Goal: Check status

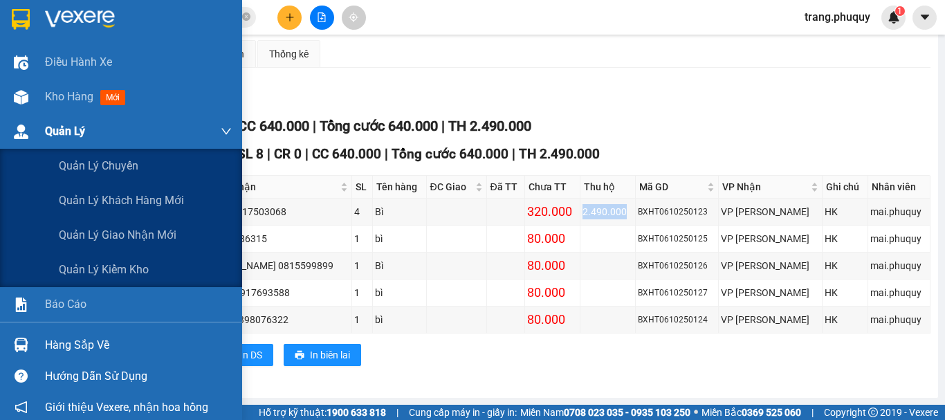
click at [17, 97] on img at bounding box center [21, 97] width 15 height 15
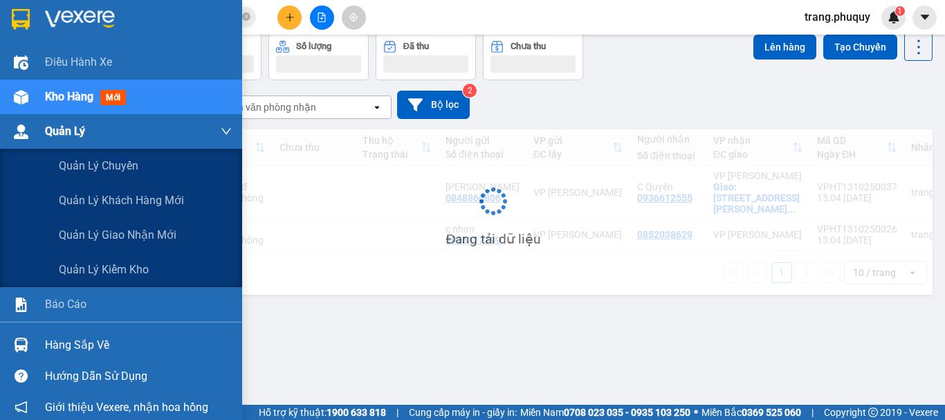
scroll to position [64, 0]
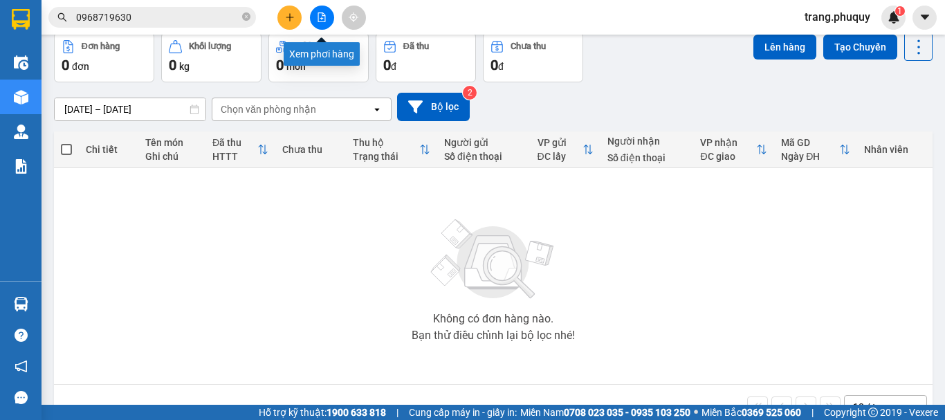
click at [323, 20] on icon "file-add" at bounding box center [322, 17] width 10 height 10
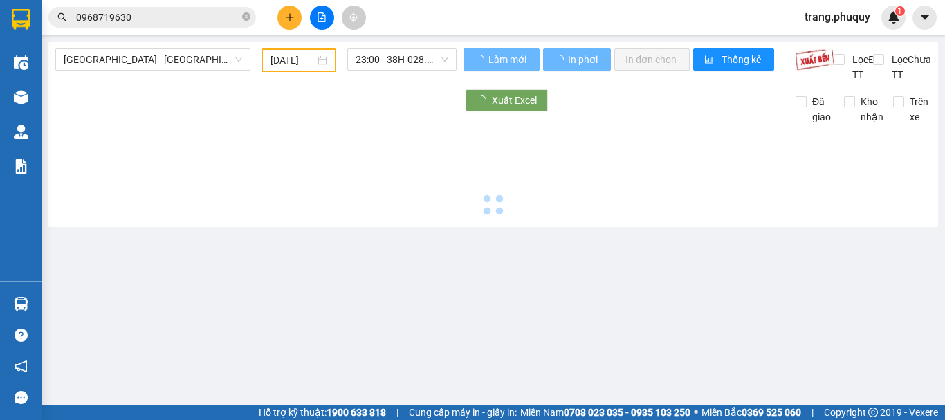
type input "[DATE]"
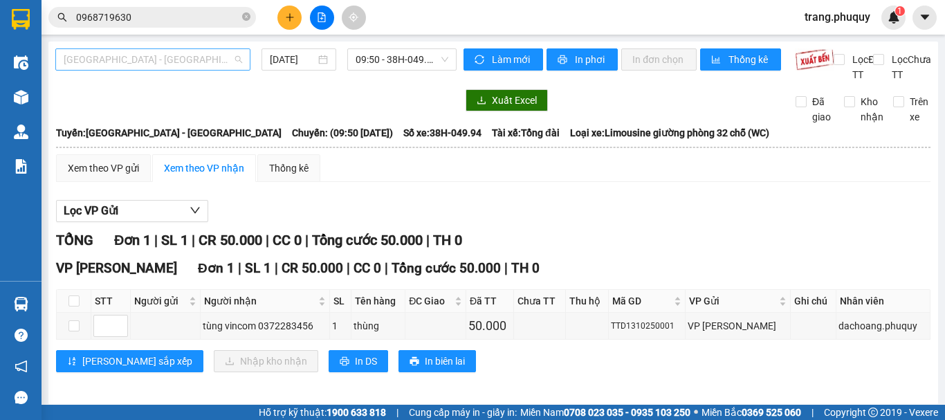
click at [139, 62] on span "[GEOGRAPHIC_DATA] - [GEOGRAPHIC_DATA]" at bounding box center [153, 59] width 179 height 21
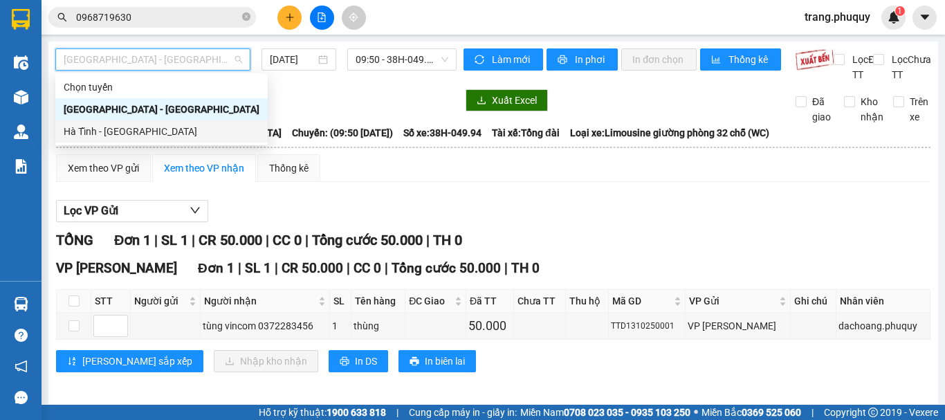
click at [103, 131] on div "Hà Tĩnh - [GEOGRAPHIC_DATA]" at bounding box center [162, 131] width 196 height 15
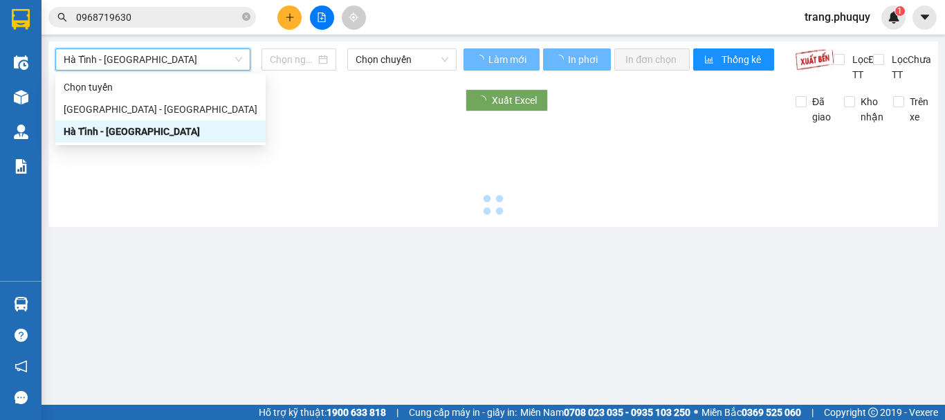
type input "[DATE]"
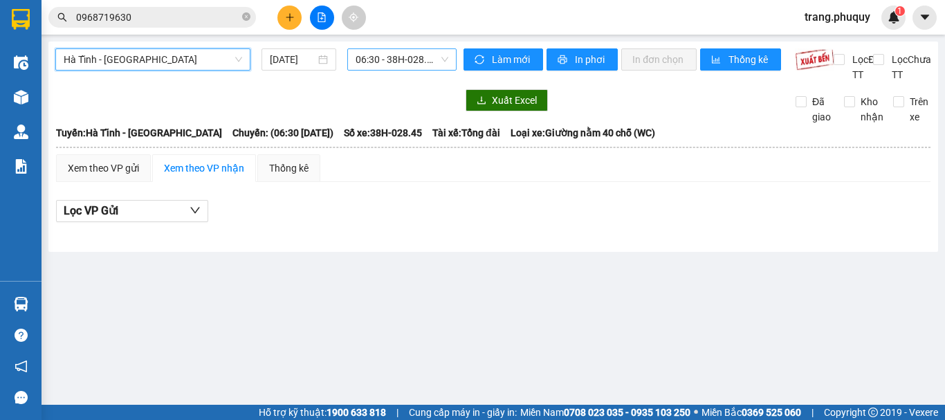
click at [379, 60] on span "06:30 - 38H-028.45" at bounding box center [402, 59] width 93 height 21
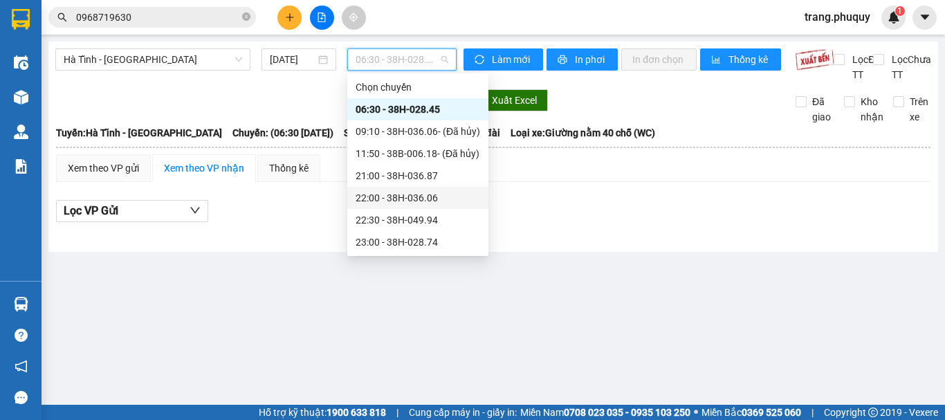
scroll to position [22, 0]
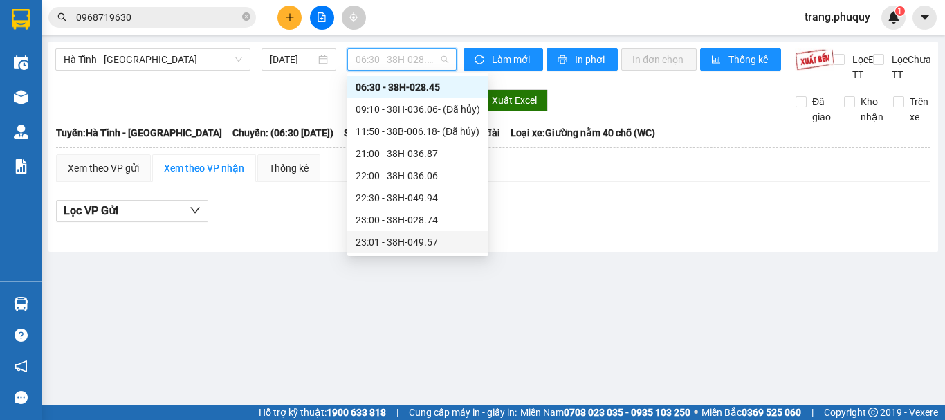
click at [424, 246] on div "23:01 - 38H-049.57" at bounding box center [418, 242] width 125 height 15
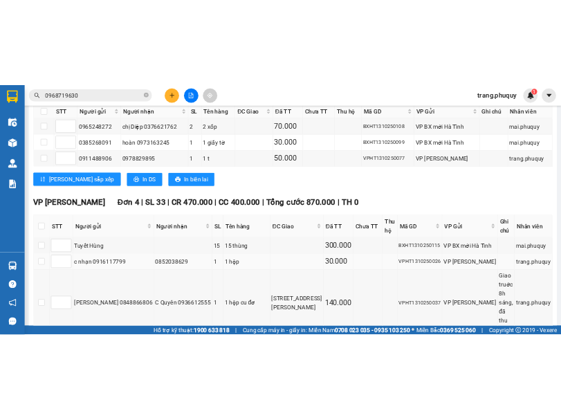
scroll to position [478, 0]
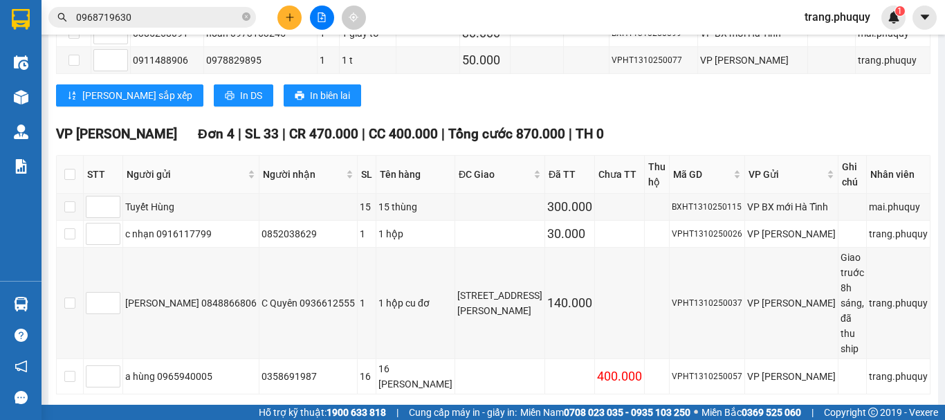
click at [181, 11] on input "0968719630" at bounding box center [157, 17] width 163 height 15
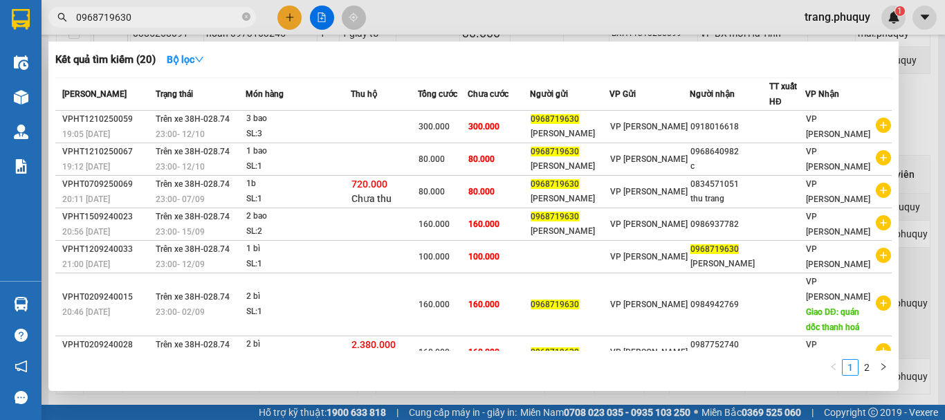
click at [181, 11] on input "0968719630" at bounding box center [157, 17] width 163 height 15
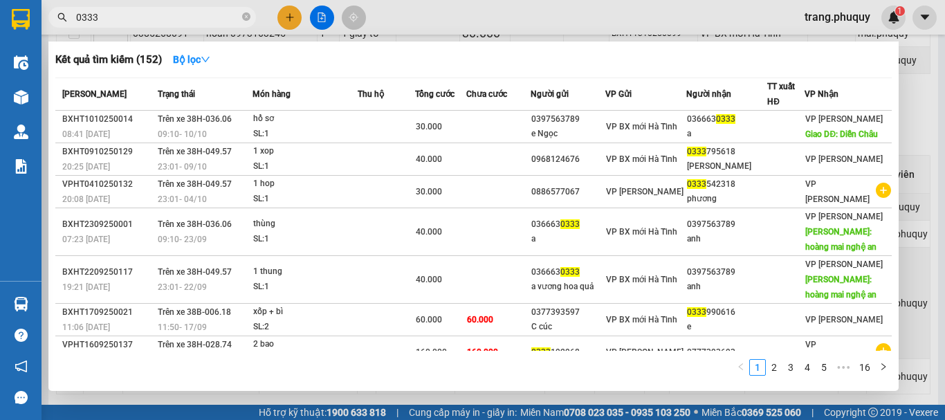
click at [181, 17] on input "0333" at bounding box center [157, 17] width 163 height 15
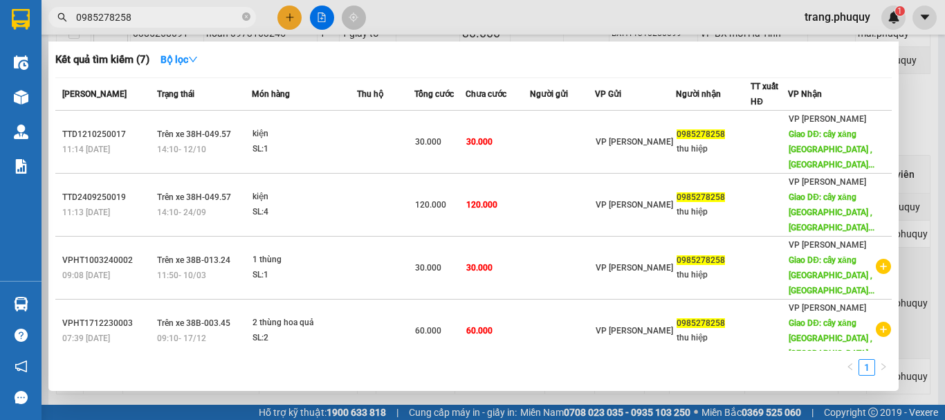
type input "0985278258"
click at [244, 13] on icon "close-circle" at bounding box center [246, 16] width 8 height 8
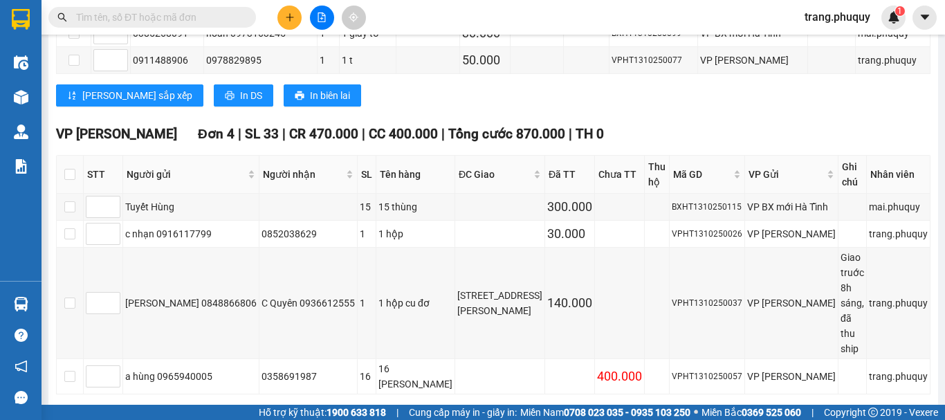
click at [412, 27] on div "Kết quả tìm kiếm ( 7 ) Bộ lọc Mã ĐH Trạng thái Món hàng Thu hộ Tổng cước Chưa c…" at bounding box center [472, 17] width 945 height 35
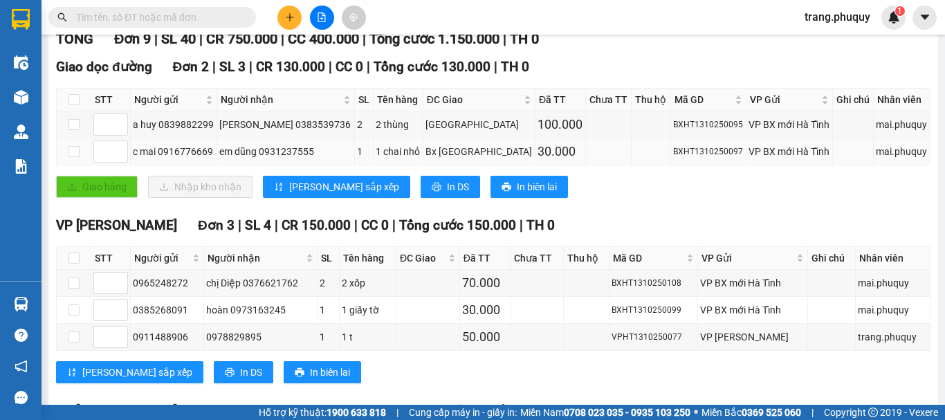
scroll to position [0, 0]
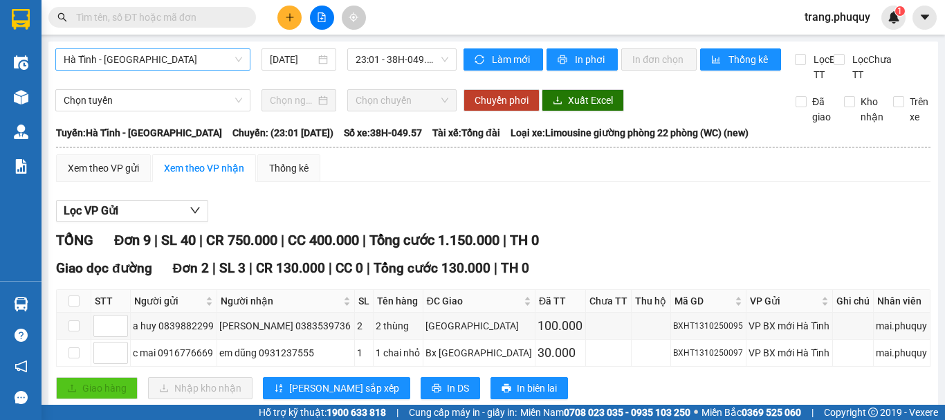
click at [193, 62] on span "Hà Tĩnh - [GEOGRAPHIC_DATA]" at bounding box center [153, 59] width 179 height 21
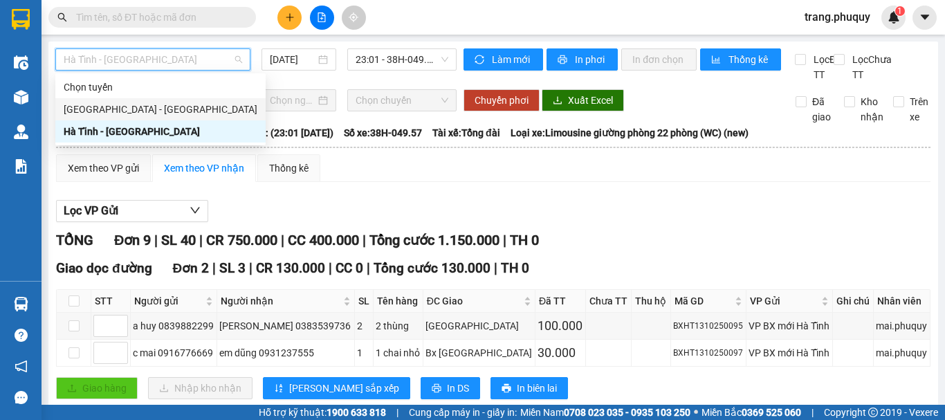
click at [103, 104] on div "[GEOGRAPHIC_DATA] - [GEOGRAPHIC_DATA]" at bounding box center [161, 109] width 194 height 15
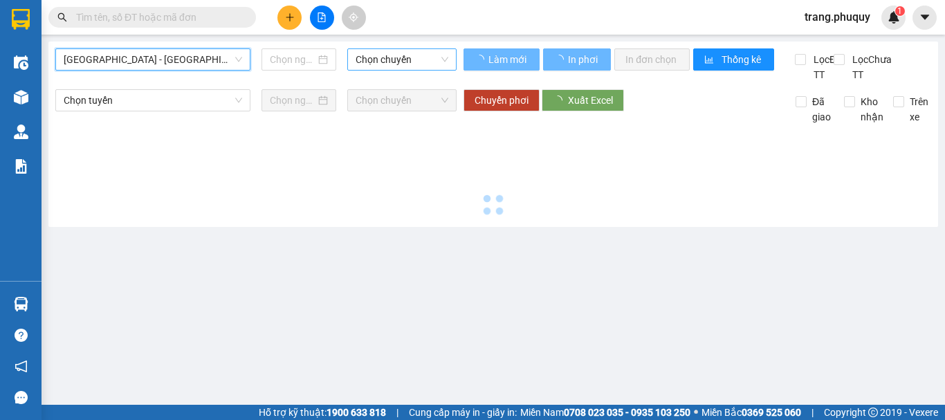
type input "[DATE]"
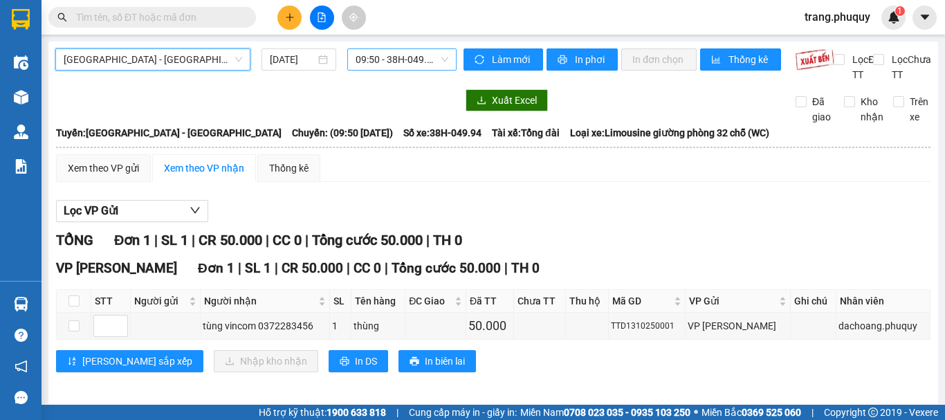
click at [401, 60] on span "09:50 - 38H-049.94" at bounding box center [402, 59] width 93 height 21
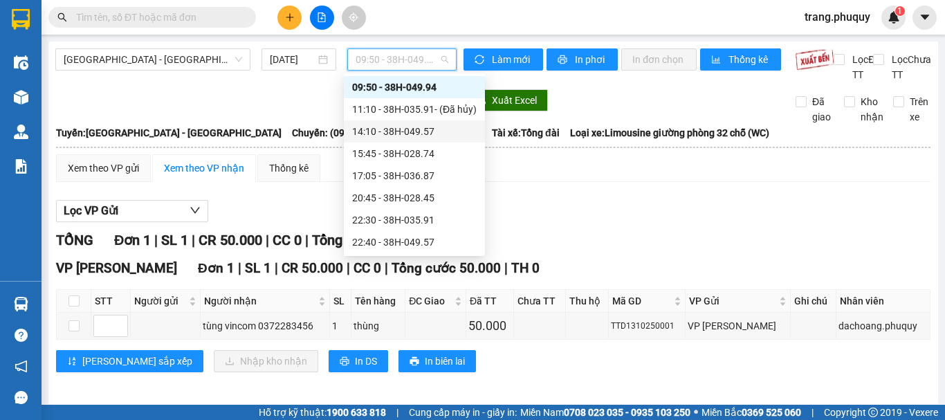
click at [389, 124] on div "14:10 - 38H-049.57" at bounding box center [414, 131] width 125 height 15
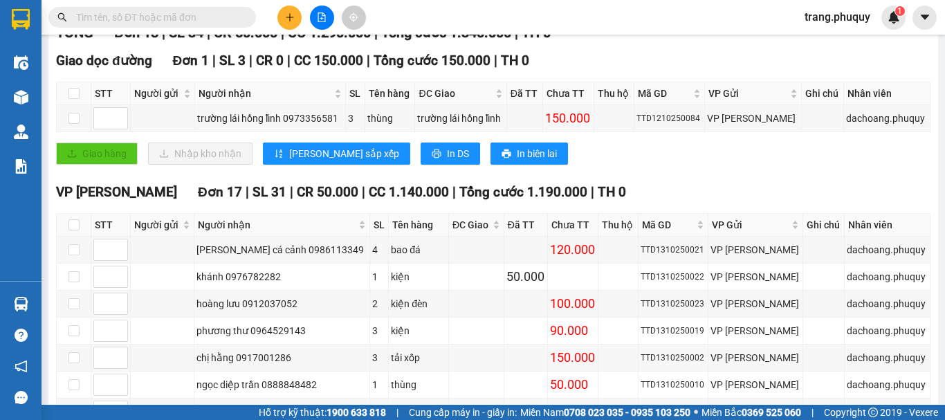
scroll to position [346, 0]
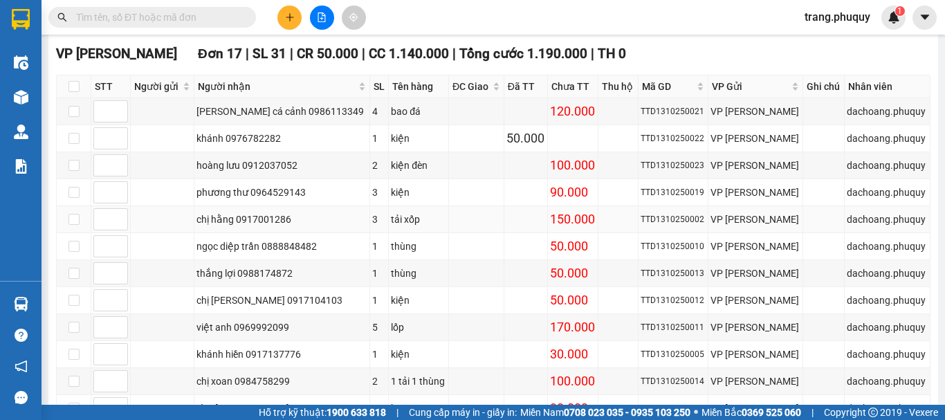
click at [269, 227] on div "chị hằng 0917001286" at bounding box center [282, 219] width 171 height 15
click at [156, 11] on input "text" at bounding box center [157, 17] width 163 height 15
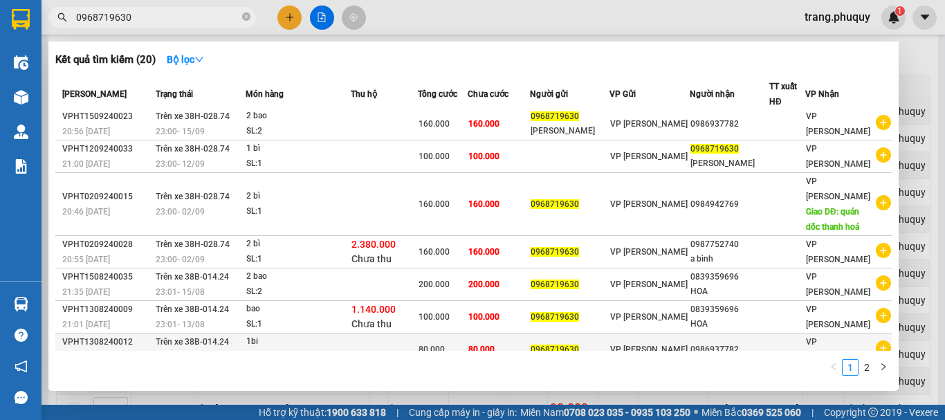
scroll to position [0, 0]
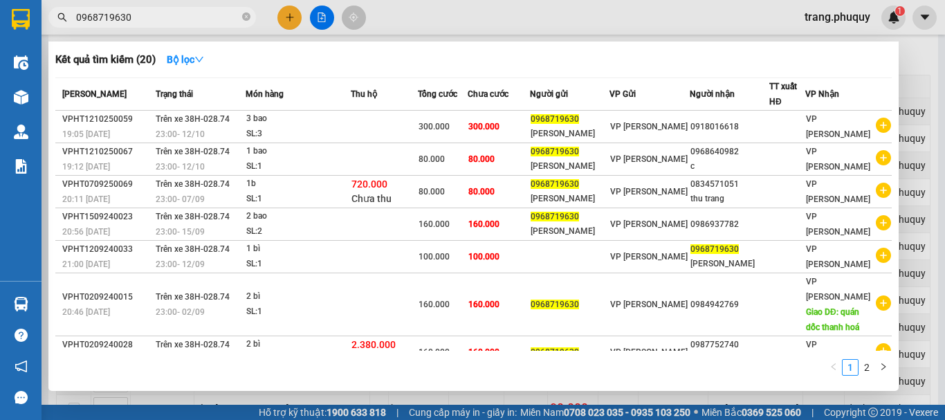
click at [184, 19] on input "0968719630" at bounding box center [157, 17] width 163 height 15
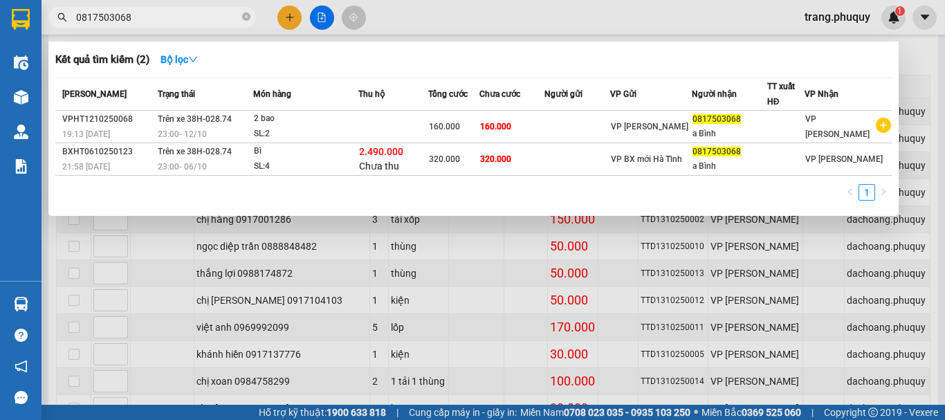
type input "0817503068"
click at [313, 22] on div at bounding box center [472, 210] width 945 height 420
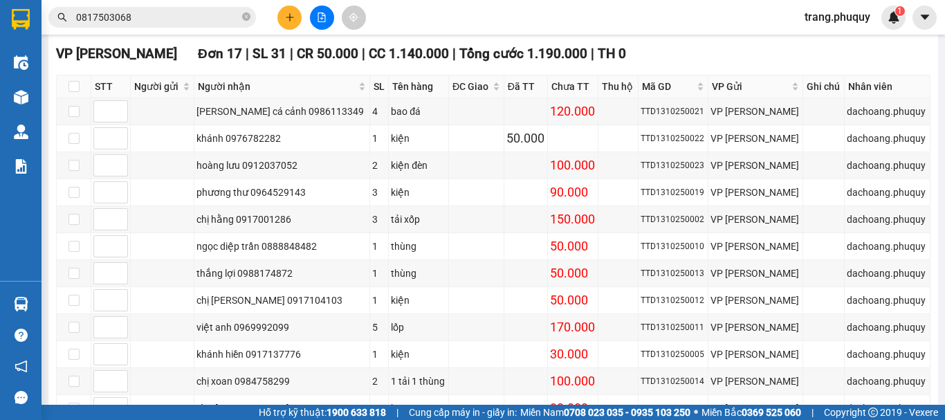
click at [320, 20] on icon "file-add" at bounding box center [322, 17] width 10 height 10
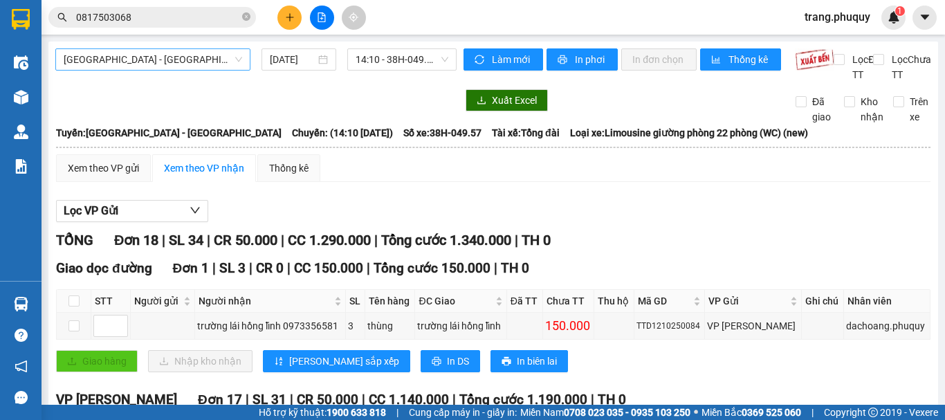
click at [146, 68] on span "[GEOGRAPHIC_DATA] - [GEOGRAPHIC_DATA]" at bounding box center [153, 59] width 179 height 21
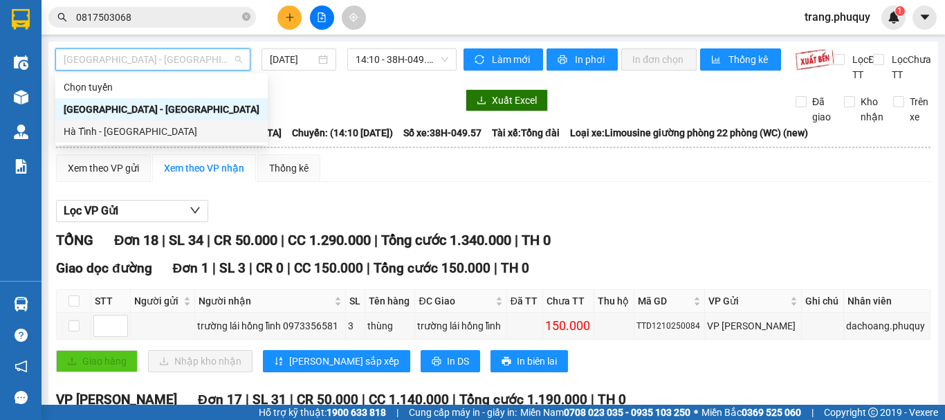
click at [132, 134] on div "Hà Tĩnh - [GEOGRAPHIC_DATA]" at bounding box center [162, 131] width 196 height 15
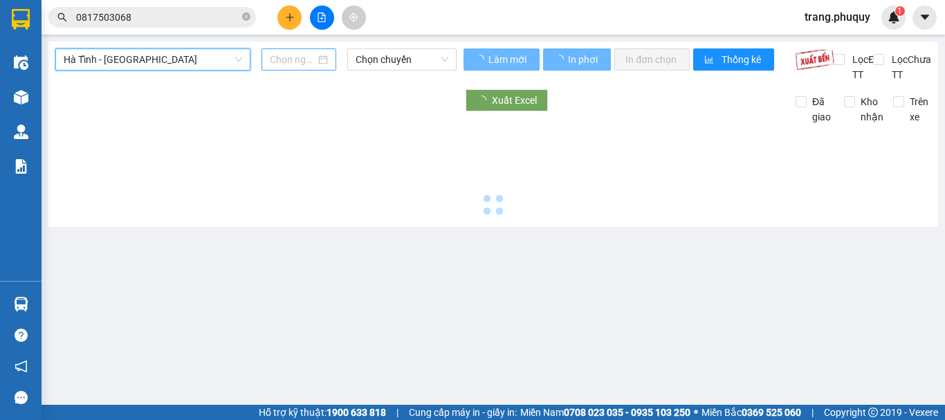
type input "[DATE]"
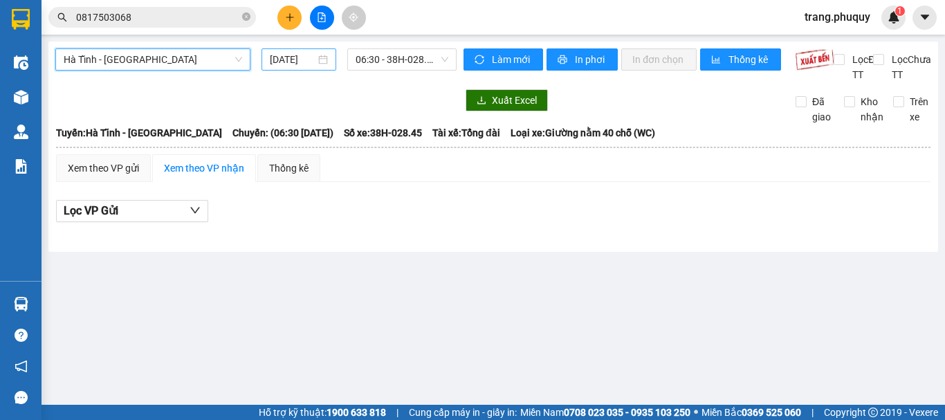
click at [289, 60] on input "[DATE]" at bounding box center [293, 59] width 46 height 15
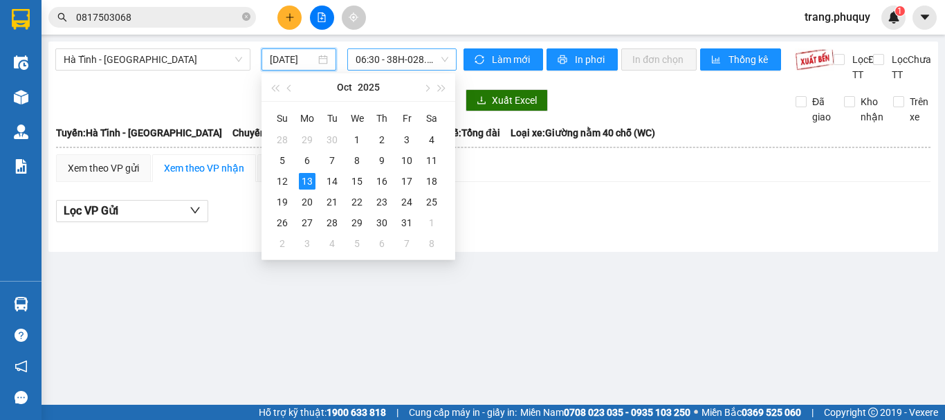
click at [445, 57] on span "06:30 - 38H-028.45" at bounding box center [402, 59] width 93 height 21
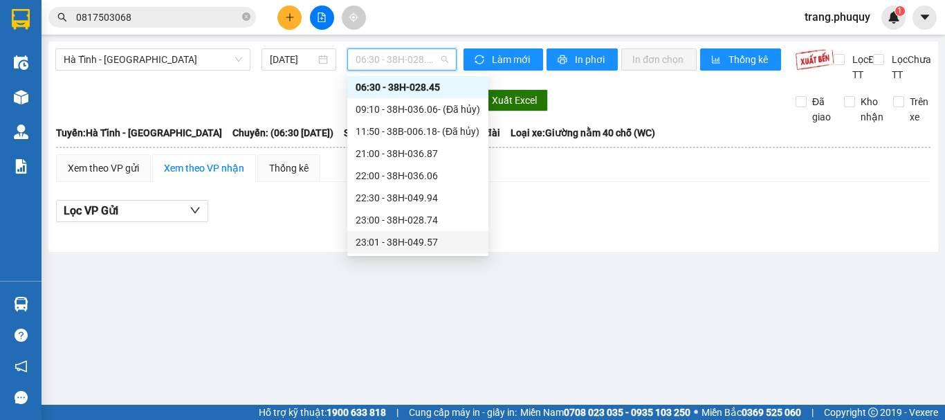
click at [427, 242] on div "23:01 - 38H-049.57" at bounding box center [418, 242] width 125 height 15
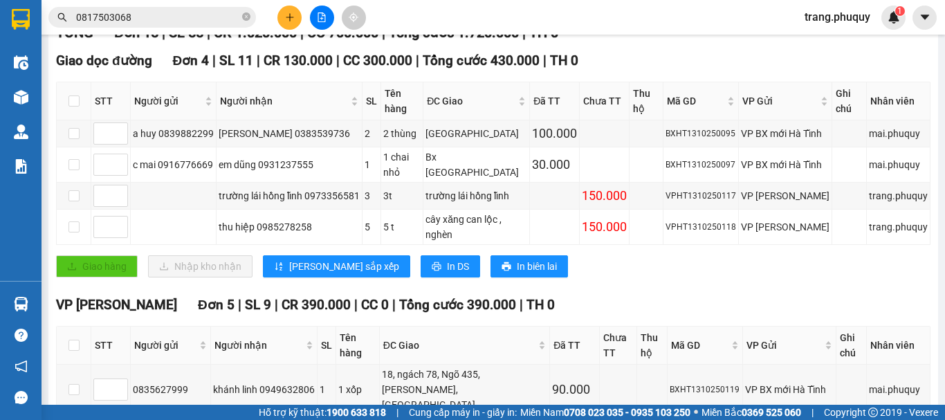
scroll to position [138, 0]
